Goal: Find specific page/section: Find specific page/section

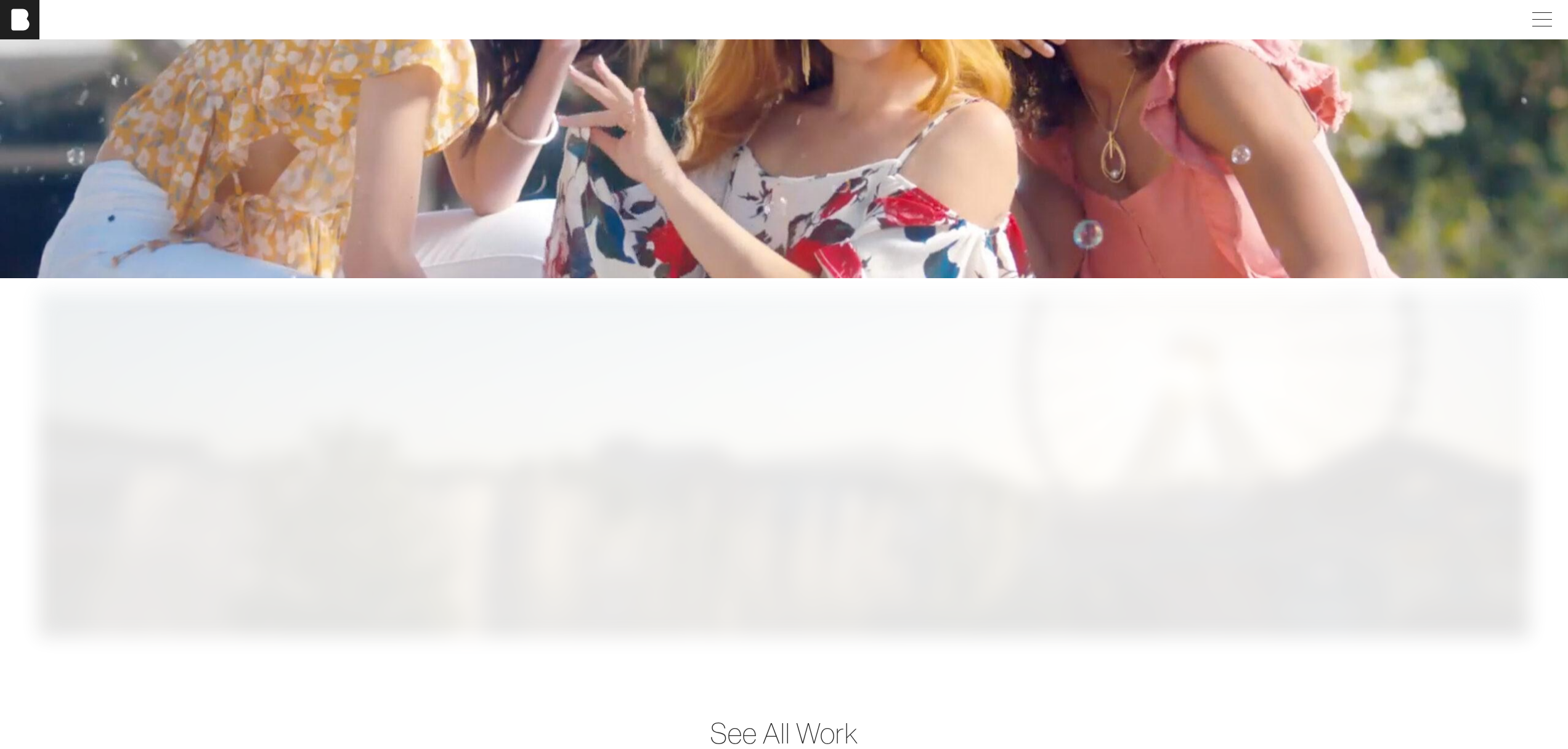
scroll to position [3703, 0]
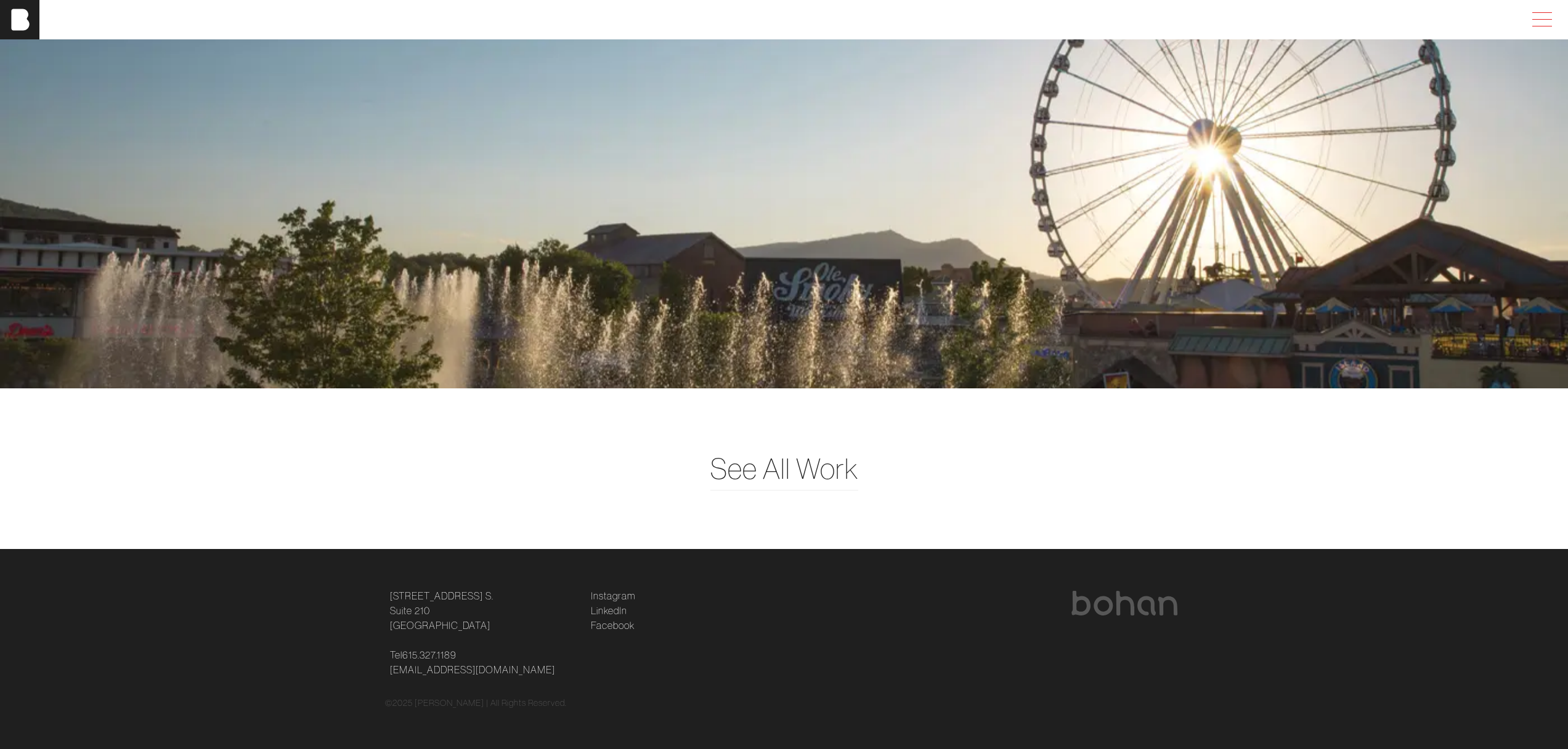
click at [1554, 18] on span at bounding box center [1539, 20] width 28 height 22
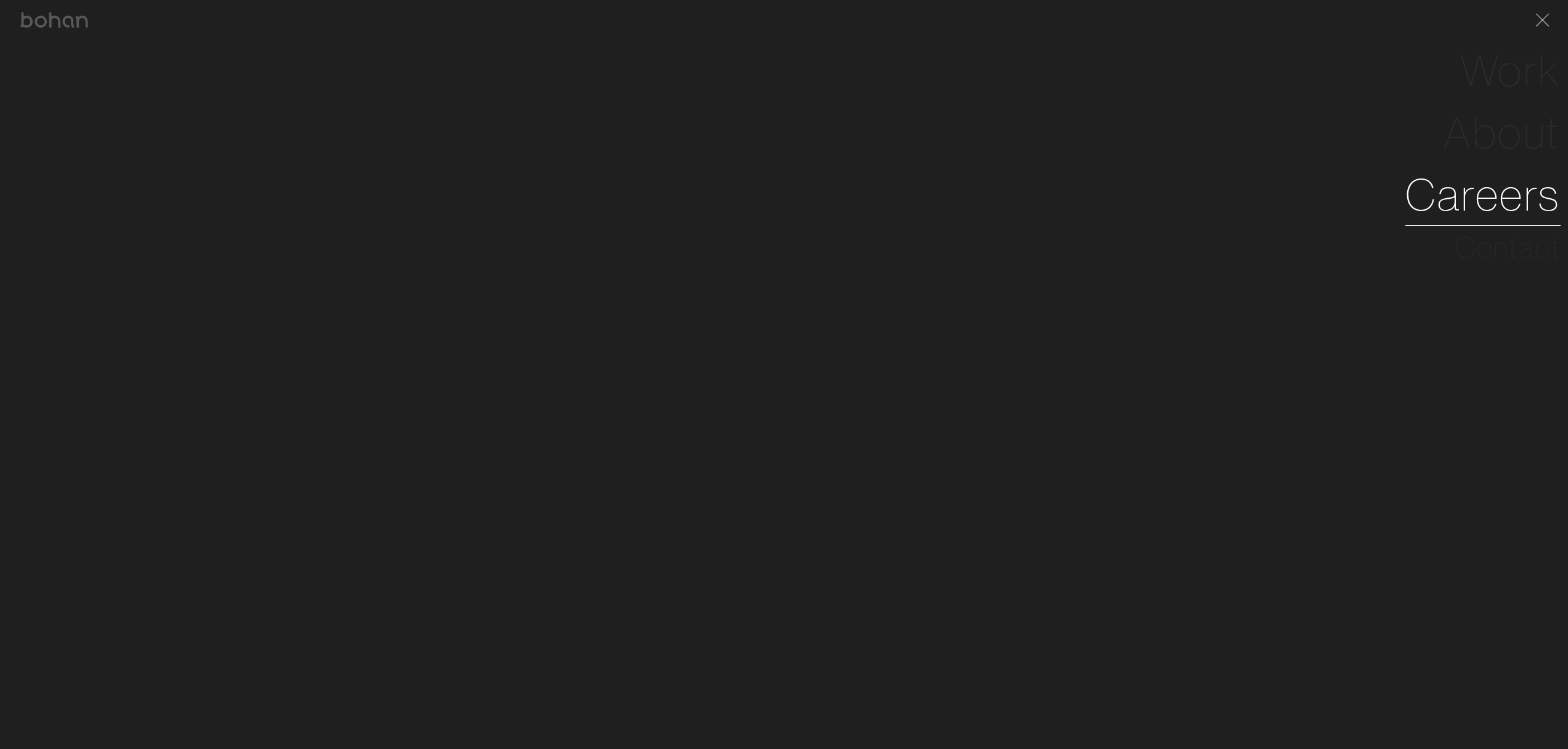
click at [1516, 184] on link "Careers" at bounding box center [1483, 195] width 155 height 62
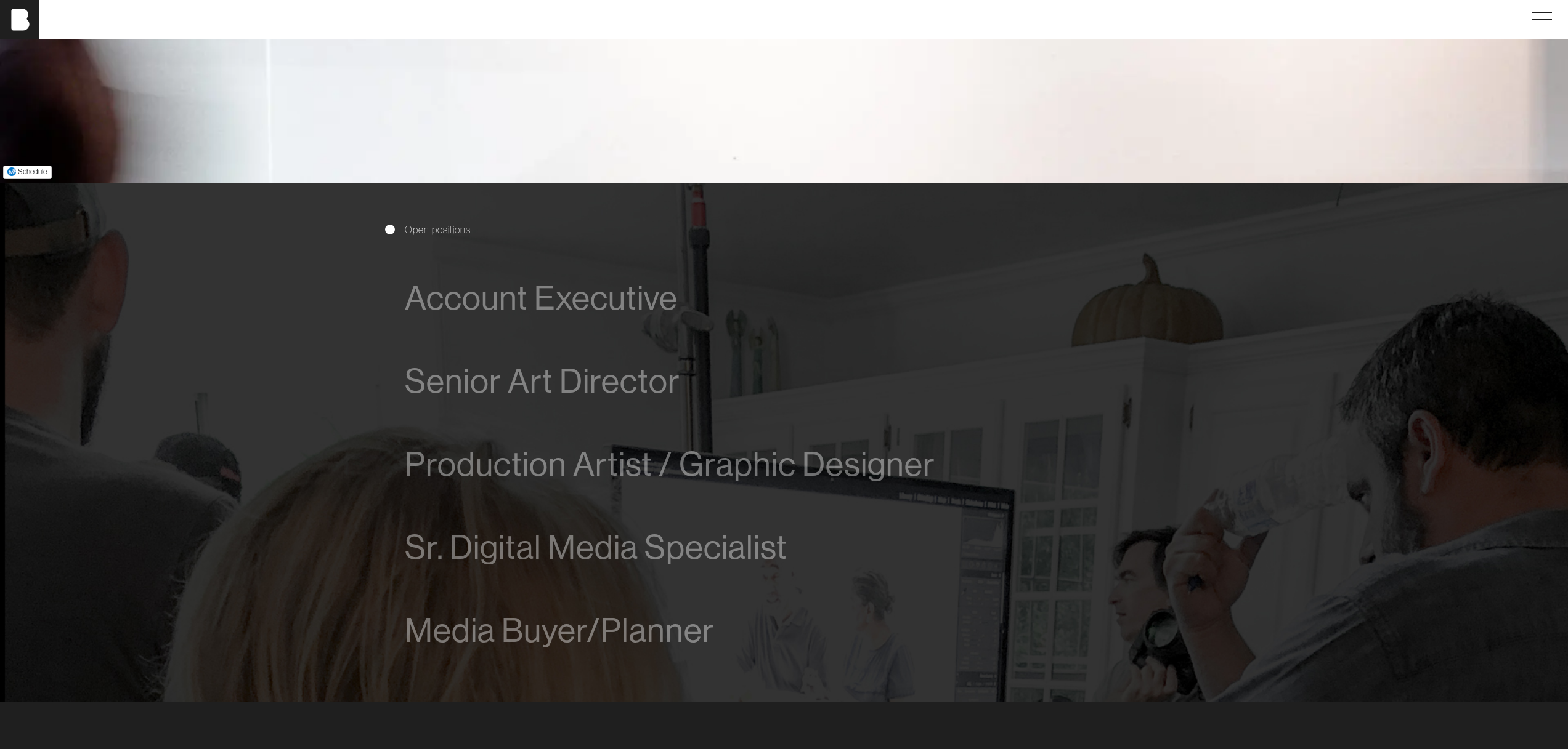
scroll to position [933, 0]
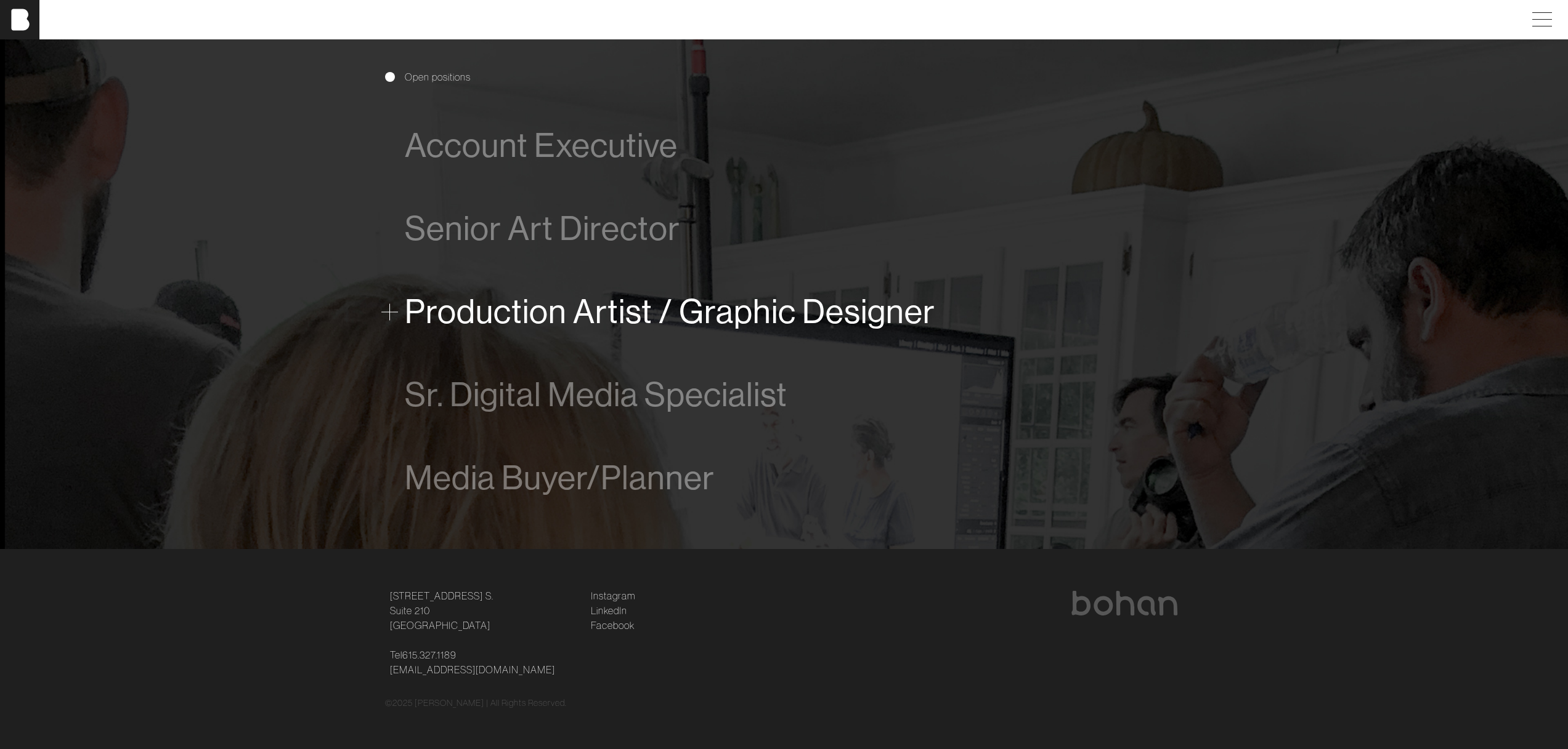
click at [823, 317] on span "Production Artist / Graphic Designer" at bounding box center [670, 312] width 531 height 37
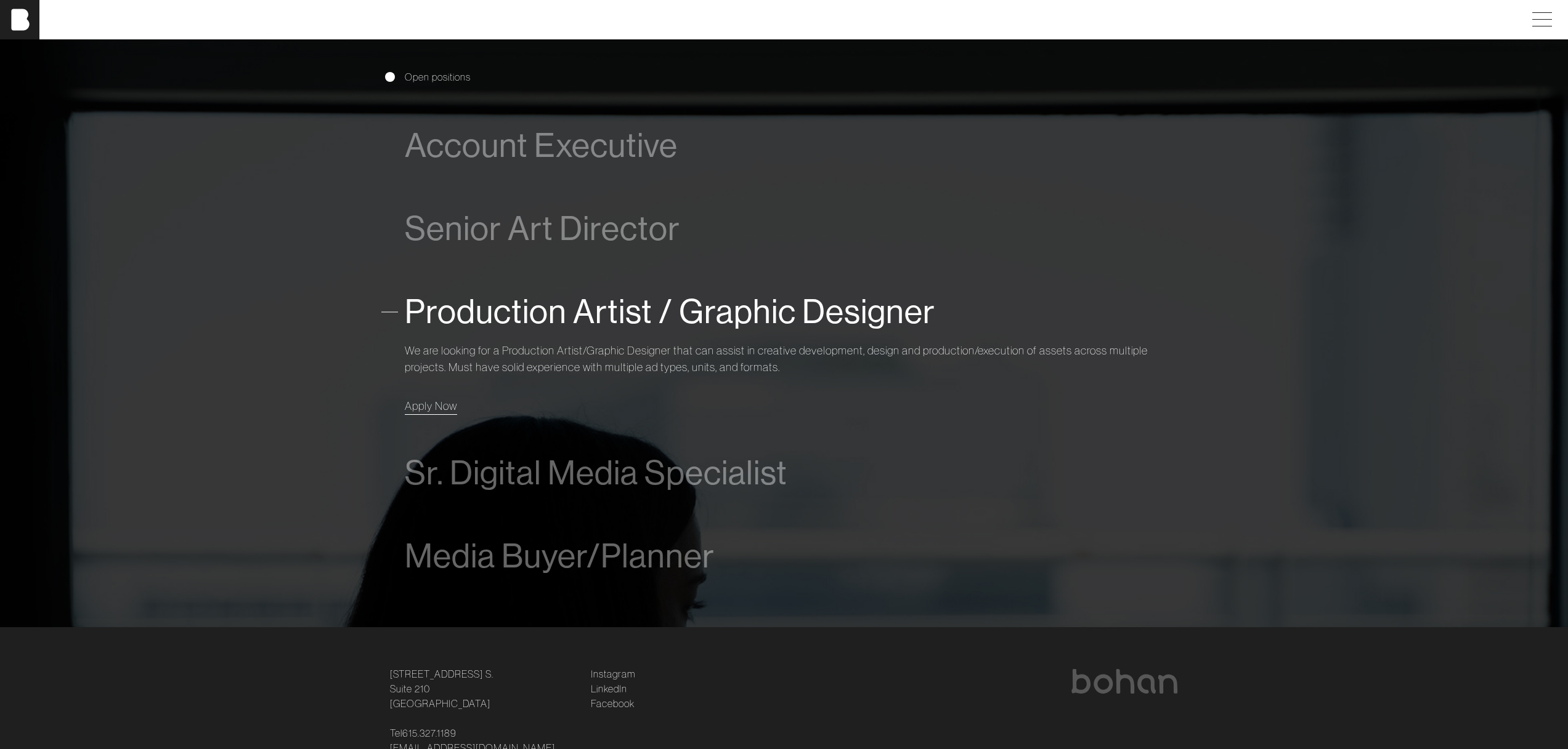
click at [424, 411] on span "Apply Now" at bounding box center [431, 406] width 52 height 14
click at [583, 227] on span "Senior Art Director" at bounding box center [542, 229] width 276 height 37
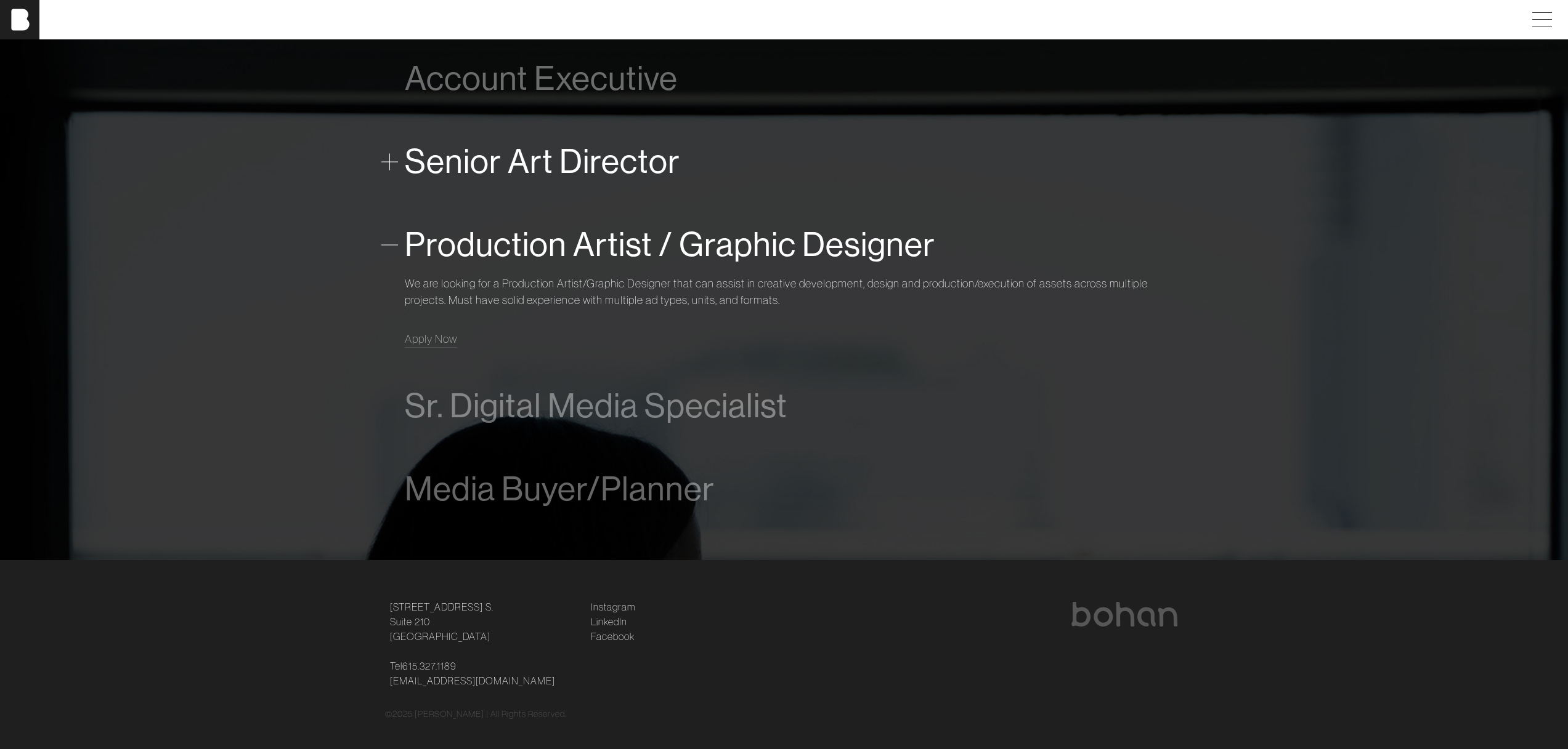
scroll to position [1011, 0]
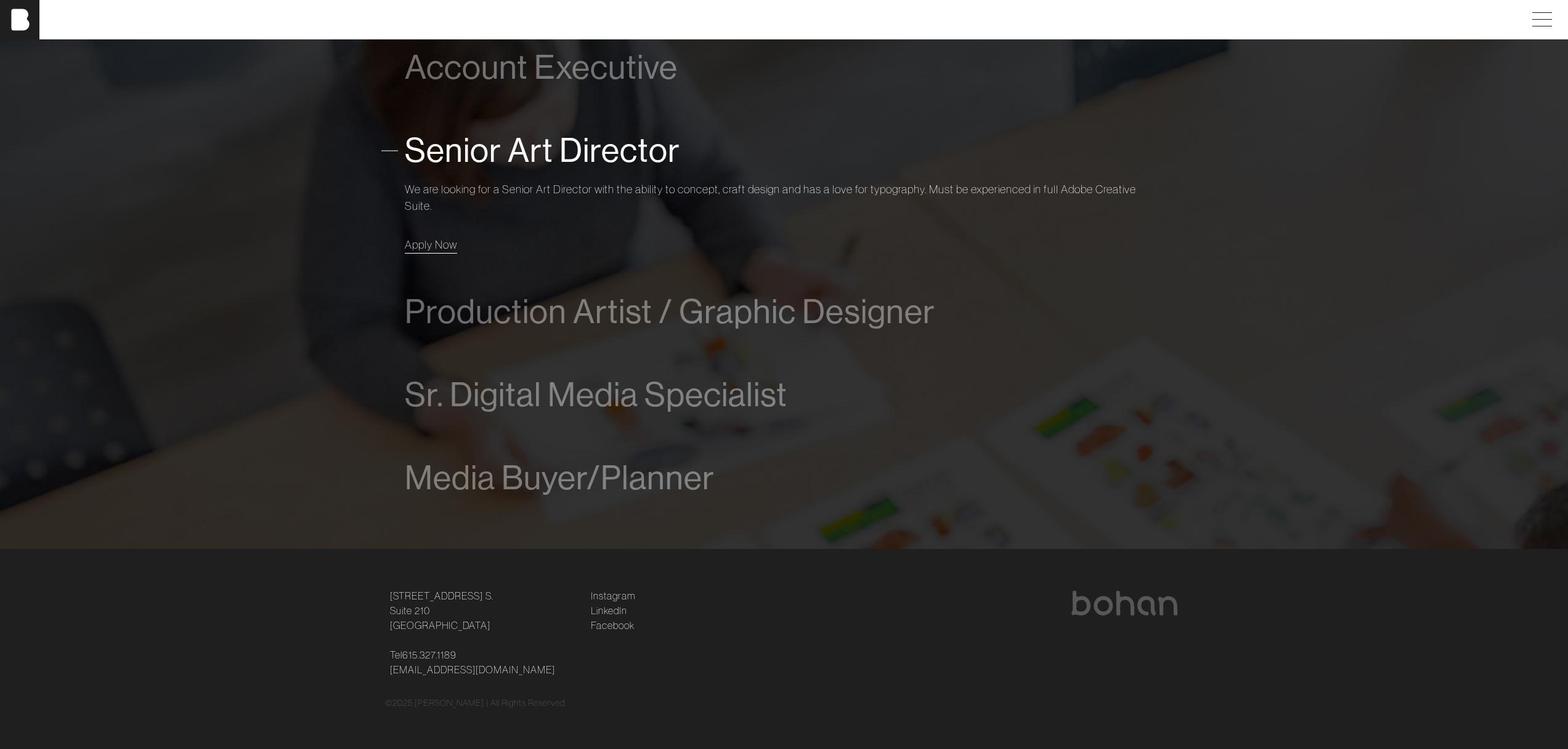
click at [428, 246] on span "Apply Now" at bounding box center [431, 244] width 52 height 14
click at [608, 596] on link "Instagram" at bounding box center [613, 596] width 44 height 15
